Goal: Find contact information: Find contact information

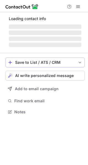
scroll to position [120, 88]
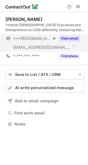
click at [71, 39] on button "View email" at bounding box center [70, 39] width 22 height 6
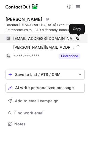
click at [77, 37] on span at bounding box center [77, 38] width 4 height 4
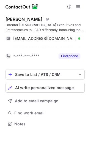
scroll to position [111, 88]
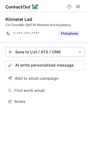
scroll to position [98, 88]
